Goal: Task Accomplishment & Management: Use online tool/utility

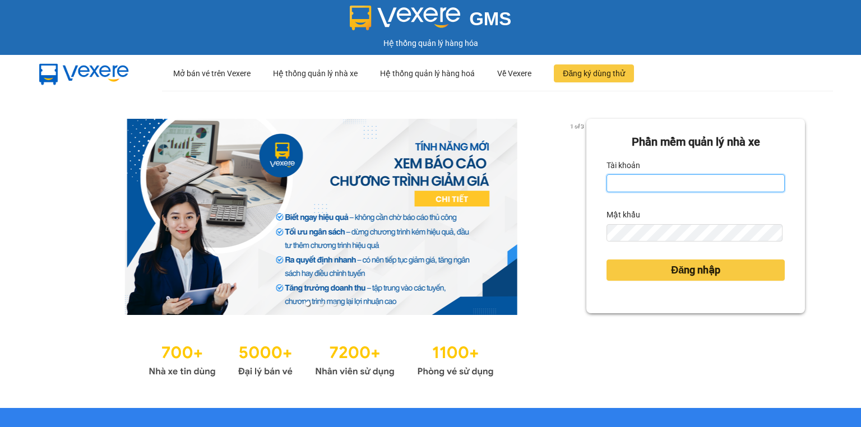
click at [640, 188] on input "Tài khoản" at bounding box center [696, 183] width 178 height 18
type input "baoquyen.lienhung"
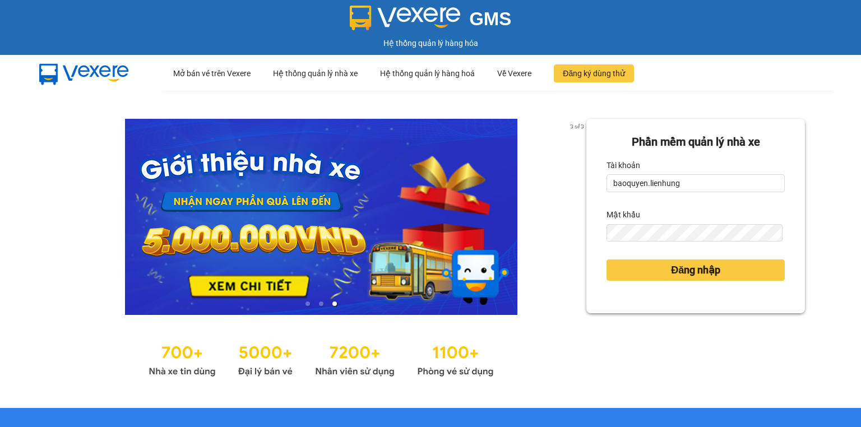
click at [659, 259] on div "Đăng nhập" at bounding box center [696, 270] width 178 height 30
click at [659, 269] on button "Đăng nhập" at bounding box center [696, 270] width 178 height 21
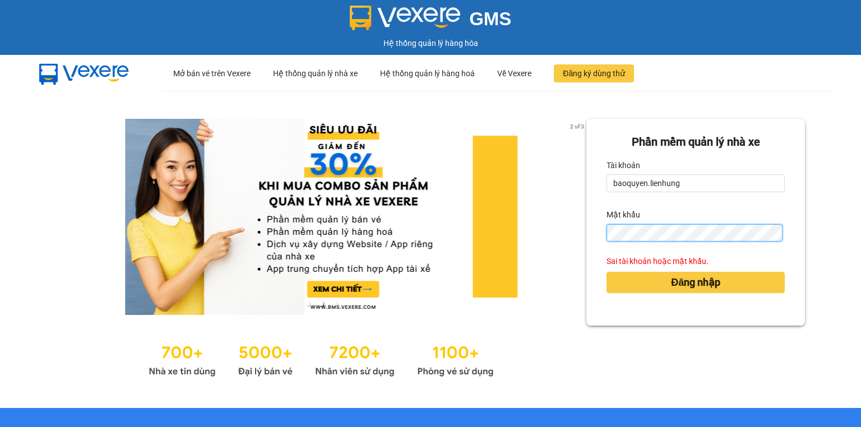
click at [560, 233] on div "2 of 3 Phần mềm quản lý nhà xe Tài khoản baoquyen.lienhung Mật khẩu Sai tài kho…" at bounding box center [430, 249] width 861 height 317
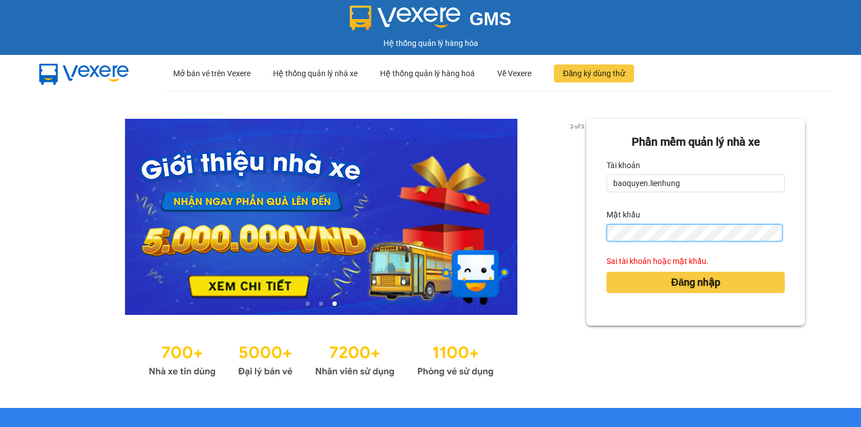
click at [607, 272] on button "Đăng nhập" at bounding box center [696, 282] width 178 height 21
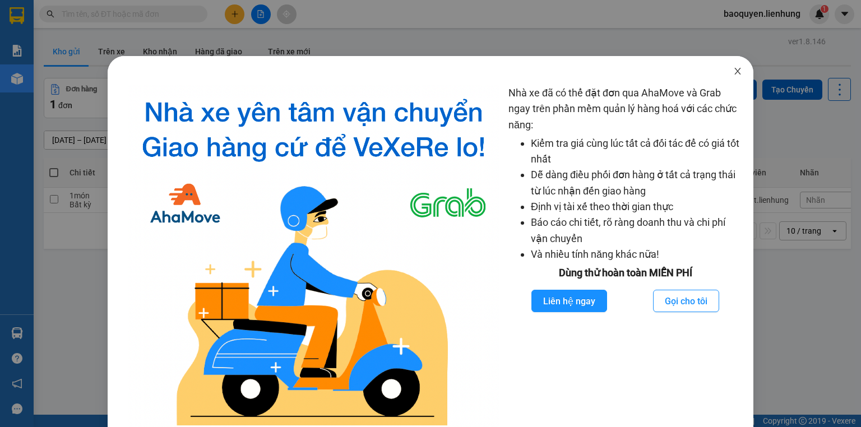
click at [733, 74] on icon "close" at bounding box center [737, 71] width 9 height 9
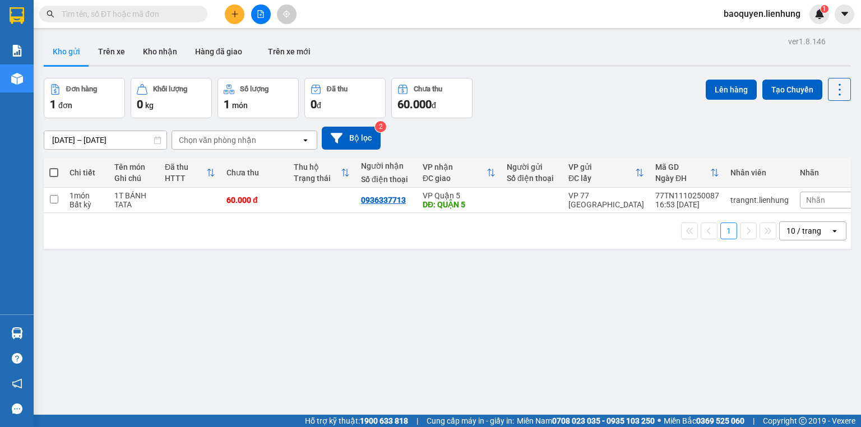
click at [258, 16] on icon "file-add" at bounding box center [261, 14] width 6 height 8
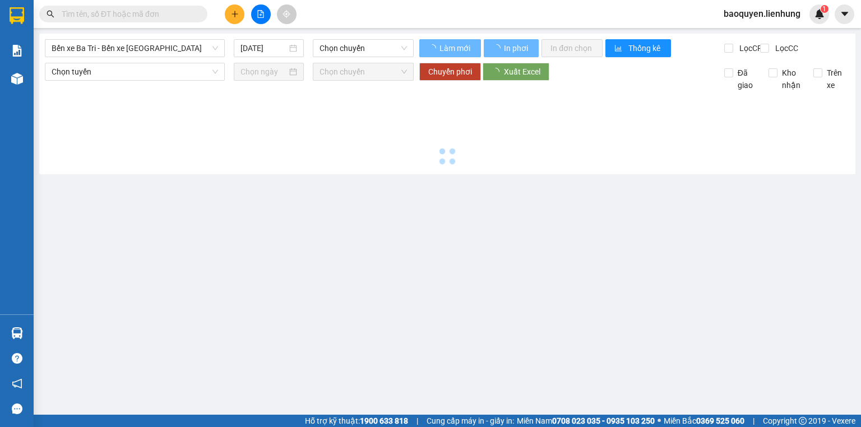
type input "13/10/2025"
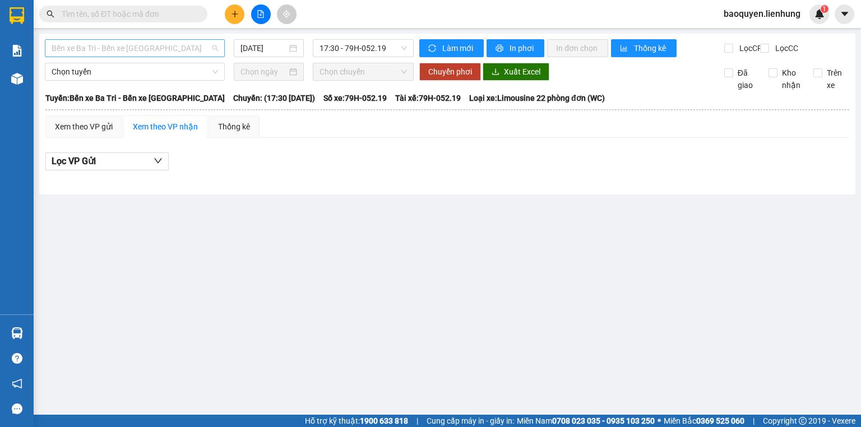
click at [189, 47] on span "Bến xe Ba Tri - Bến xe Vạn Ninh" at bounding box center [135, 48] width 166 height 17
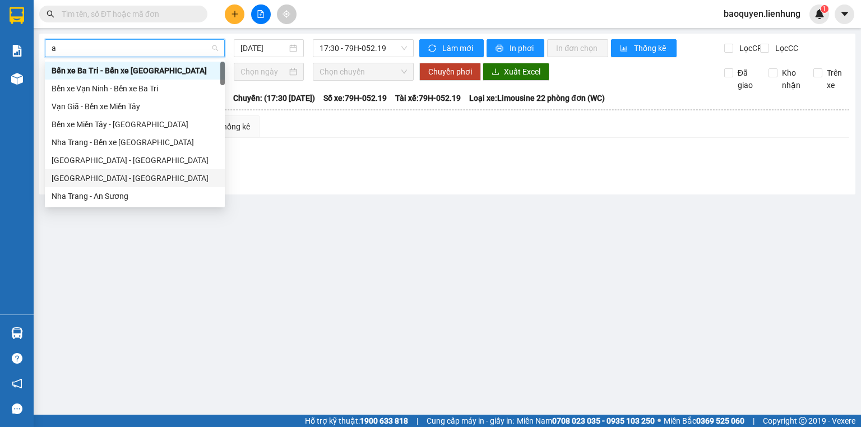
type input "an"
click at [150, 193] on div "Nha Trang - An Sương" at bounding box center [135, 196] width 166 height 12
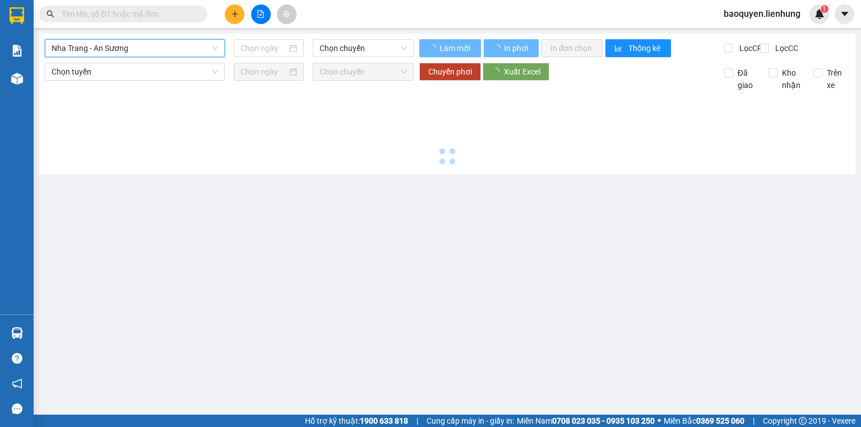
type input "13/10/2025"
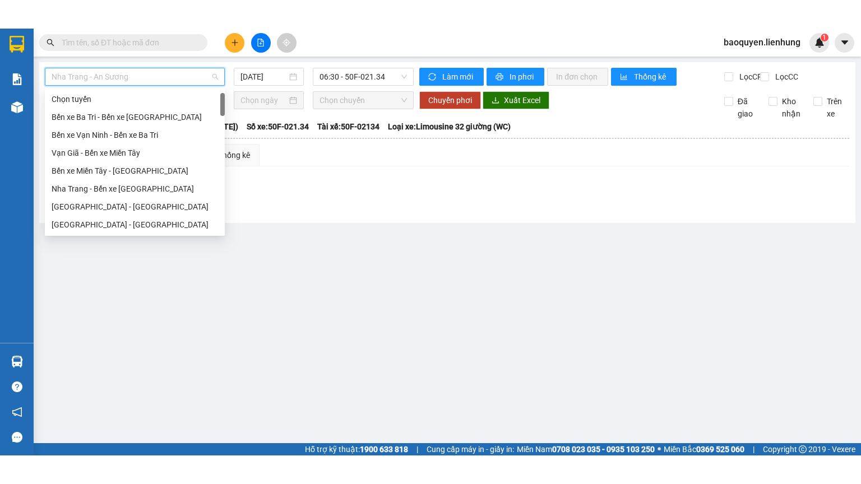
scroll to position [18, 0]
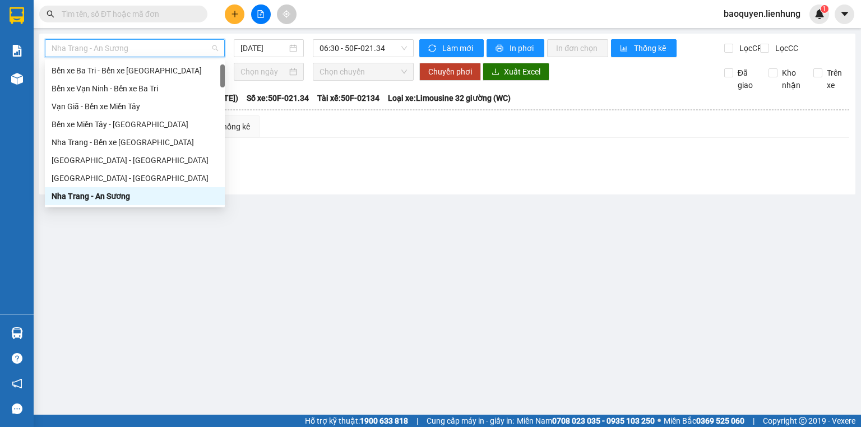
type input "*"
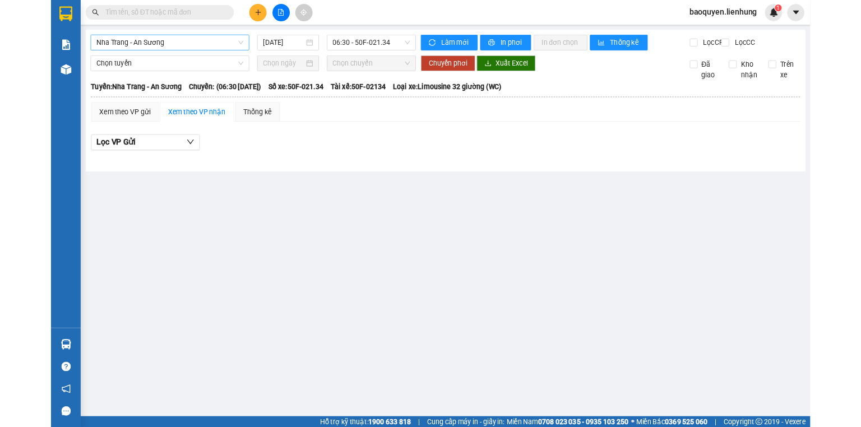
scroll to position [0, 0]
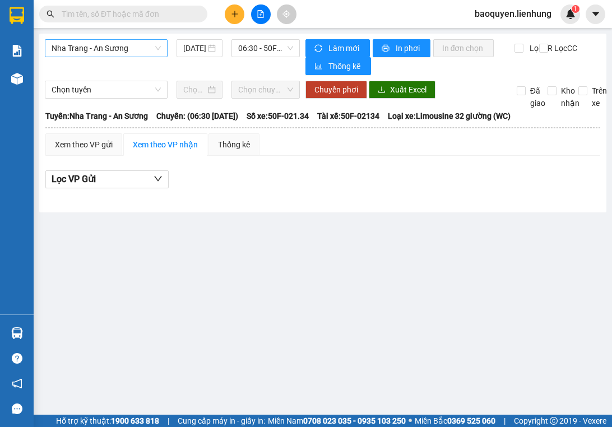
click at [467, 290] on main "Nha Trang - An Sương 13/10/2025 06:30 - 50F-021.34 Làm mới In phơi In đơn chọn …" at bounding box center [306, 207] width 612 height 415
